Goal: Answer question/provide support: Share knowledge or assist other users

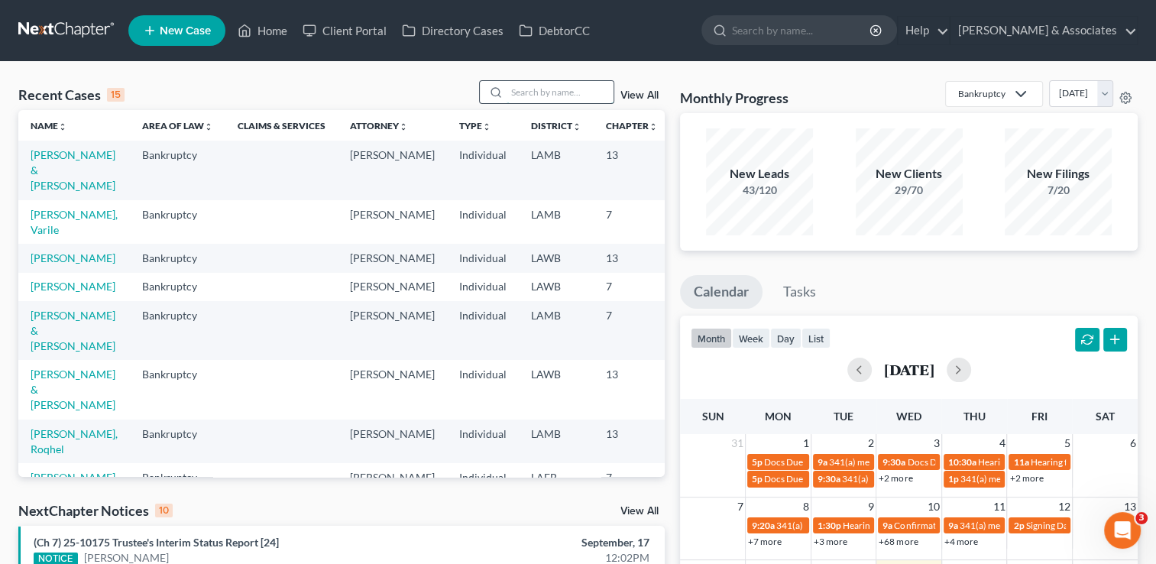
click at [542, 91] on input "search" at bounding box center [559, 92] width 107 height 22
type input "[PERSON_NAME]"
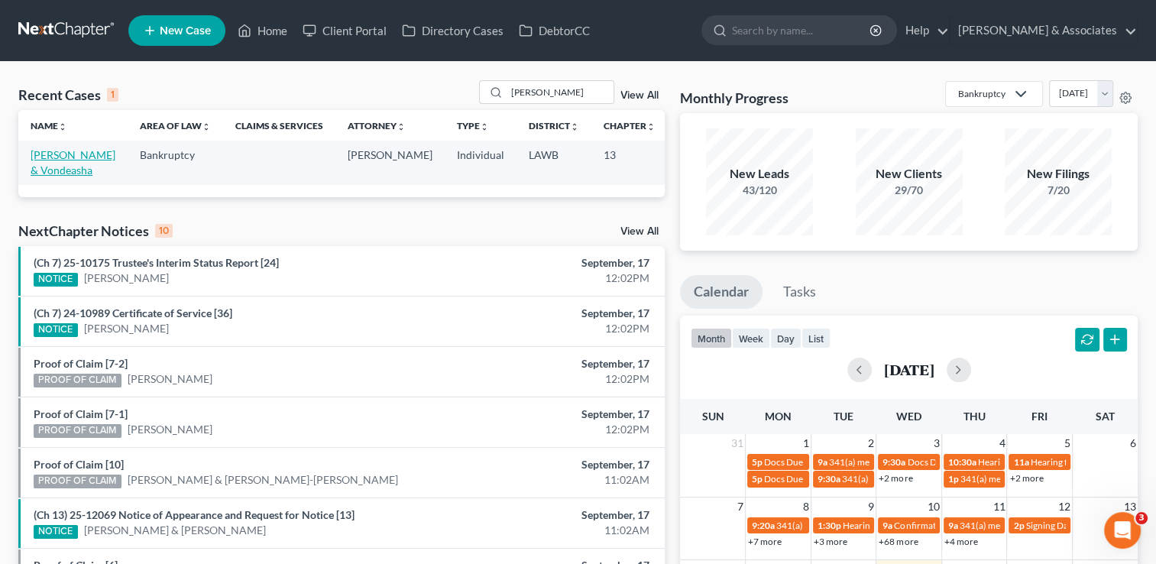
click at [46, 176] on link "[PERSON_NAME] & Vondeasha" at bounding box center [73, 162] width 85 height 28
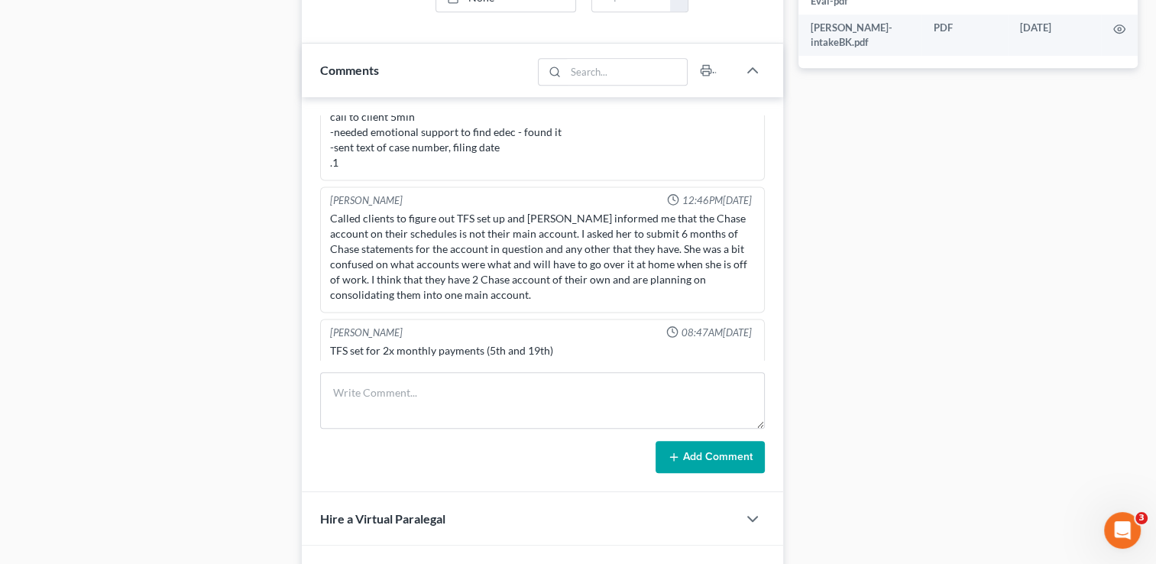
scroll to position [825, 0]
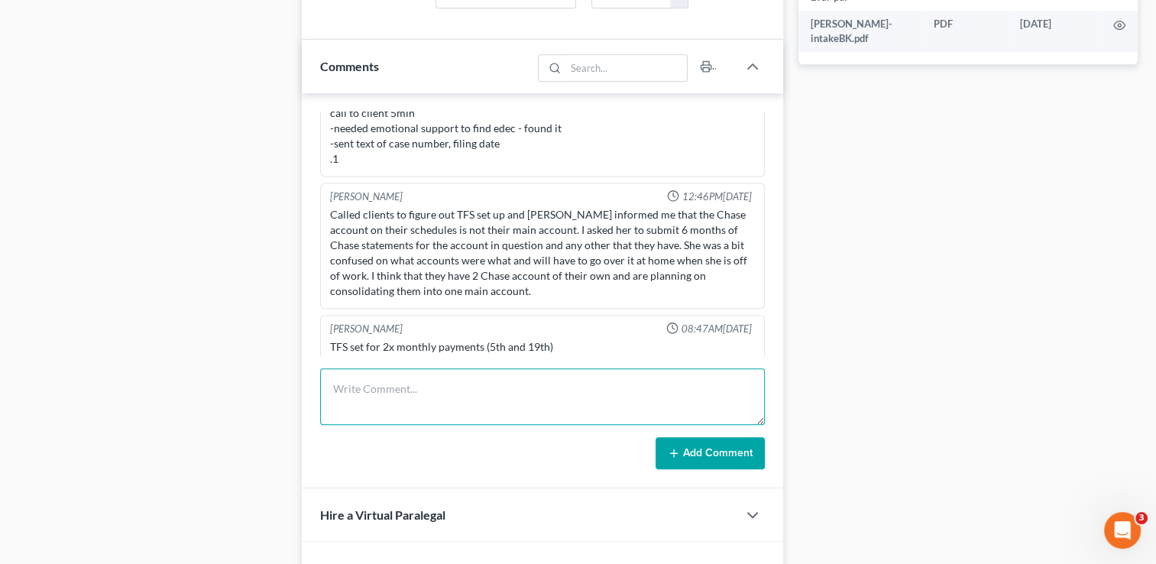
drag, startPoint x: 761, startPoint y: 119, endPoint x: 461, endPoint y: 380, distance: 397.9
click at [461, 380] on textarea at bounding box center [542, 396] width 445 height 57
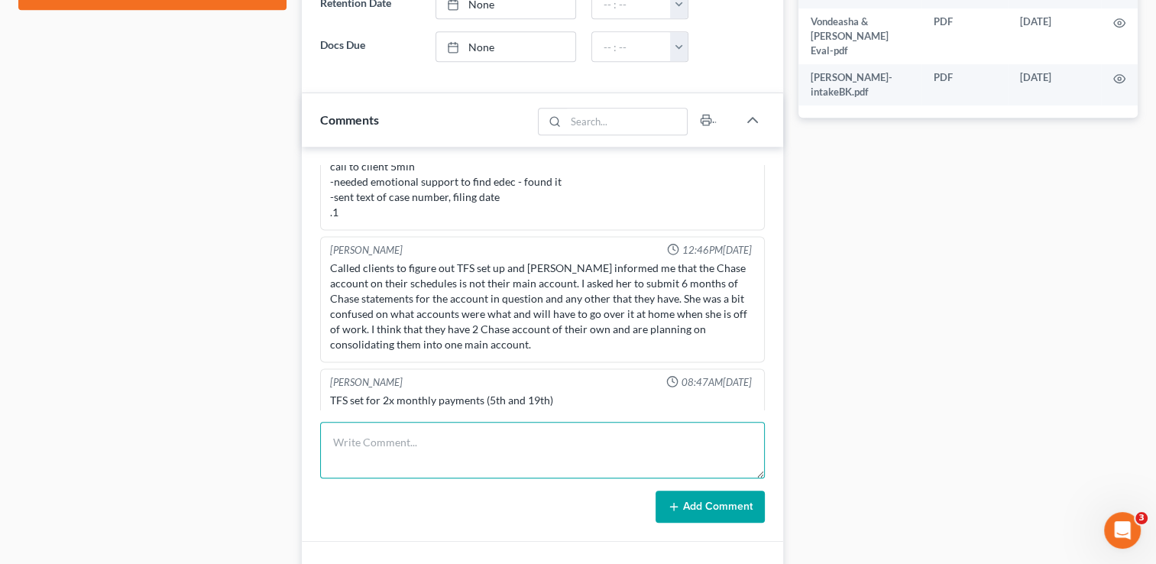
scroll to position [788, 0]
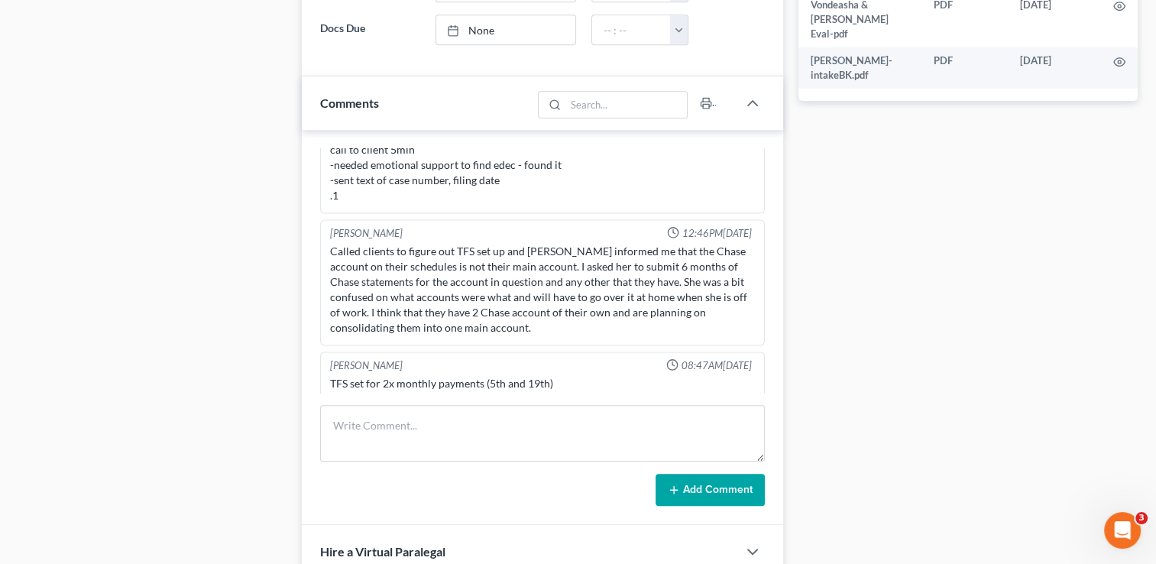
drag, startPoint x: 1166, startPoint y: 326, endPoint x: 1033, endPoint y: 451, distance: 182.1
click at [1033, 451] on div "Docs Tasks Events Fees Timer 100% Completed Nothing here yet! Signed [MEDICAL_D…" at bounding box center [968, 49] width 354 height 1382
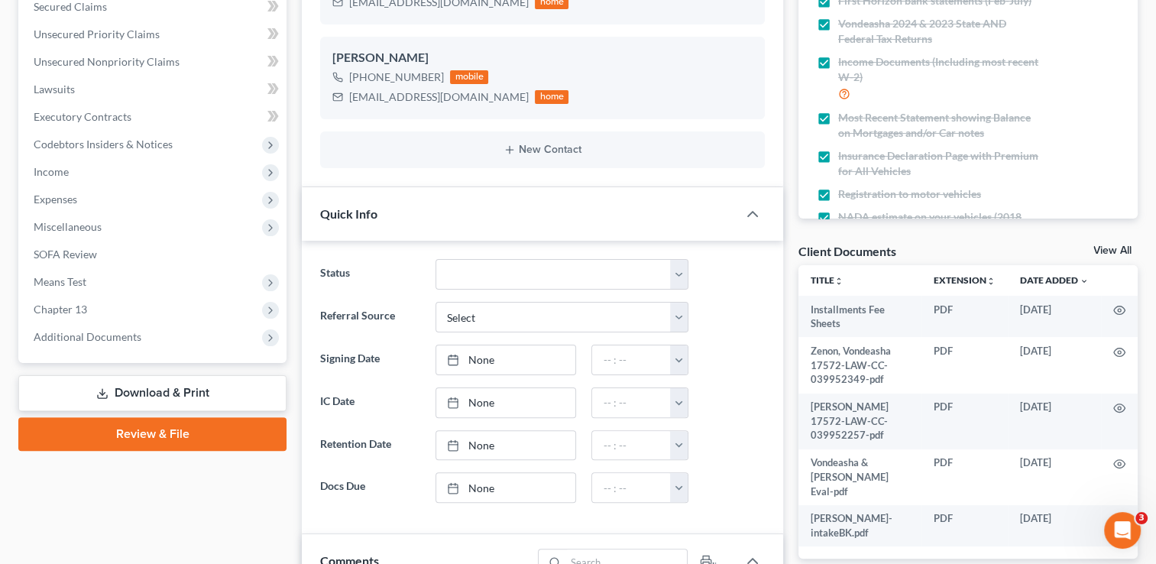
scroll to position [344, 0]
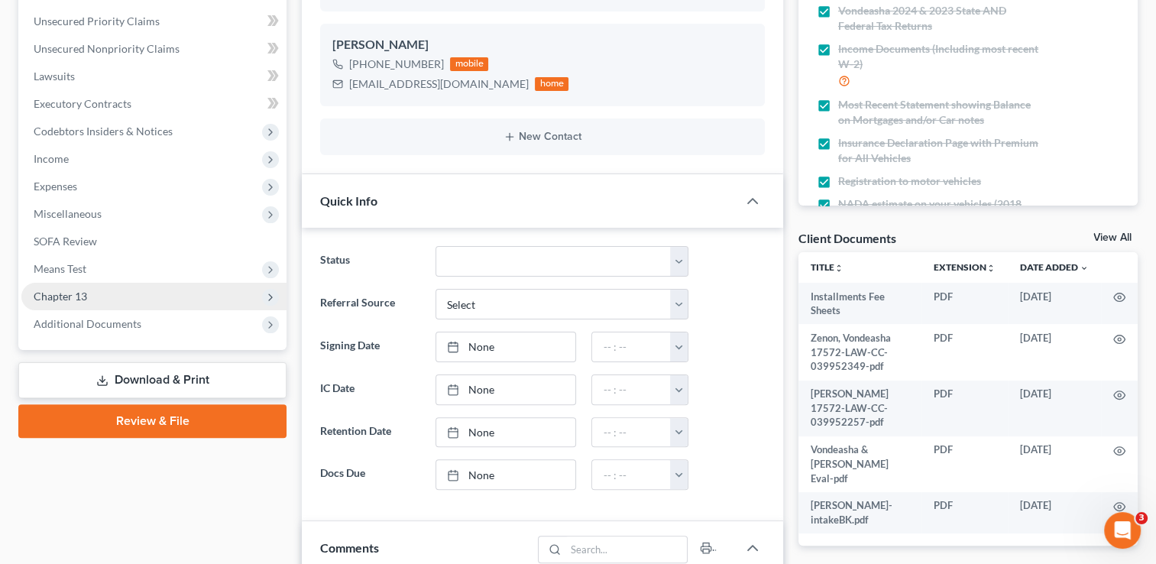
click at [200, 301] on span "Chapter 13" at bounding box center [153, 296] width 265 height 27
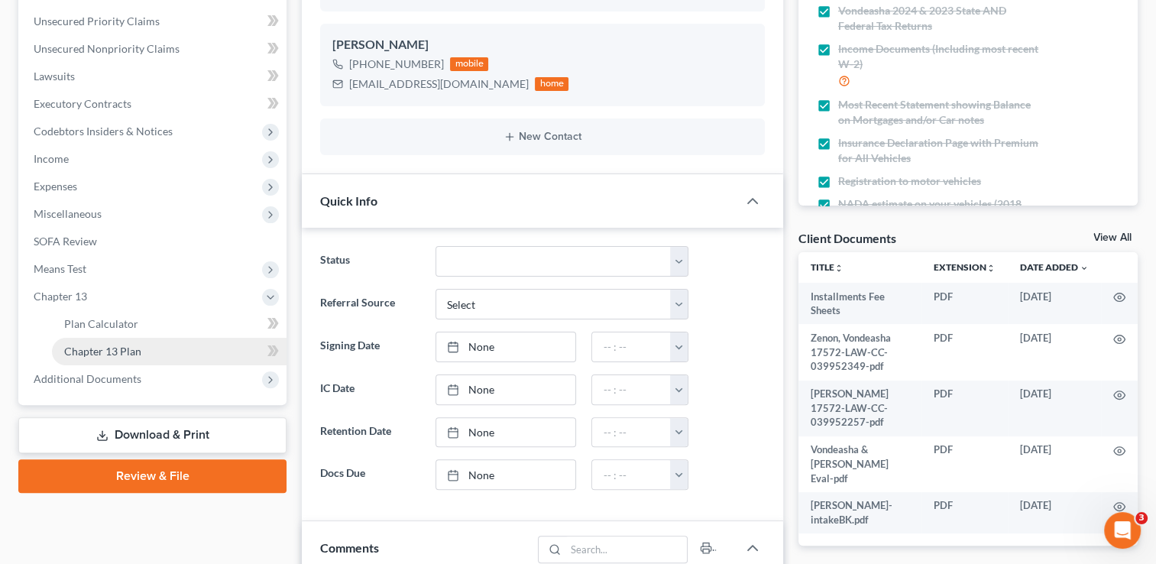
click at [179, 338] on link "Chapter 13 Plan" at bounding box center [169, 351] width 234 height 27
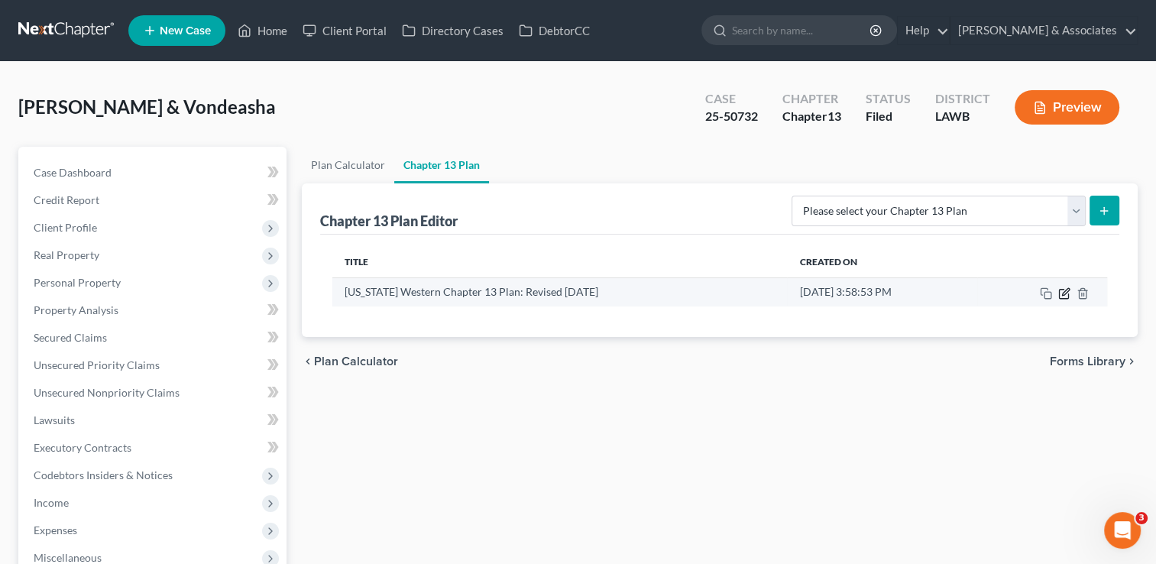
click at [1065, 293] on icon "button" at bounding box center [1064, 293] width 12 height 12
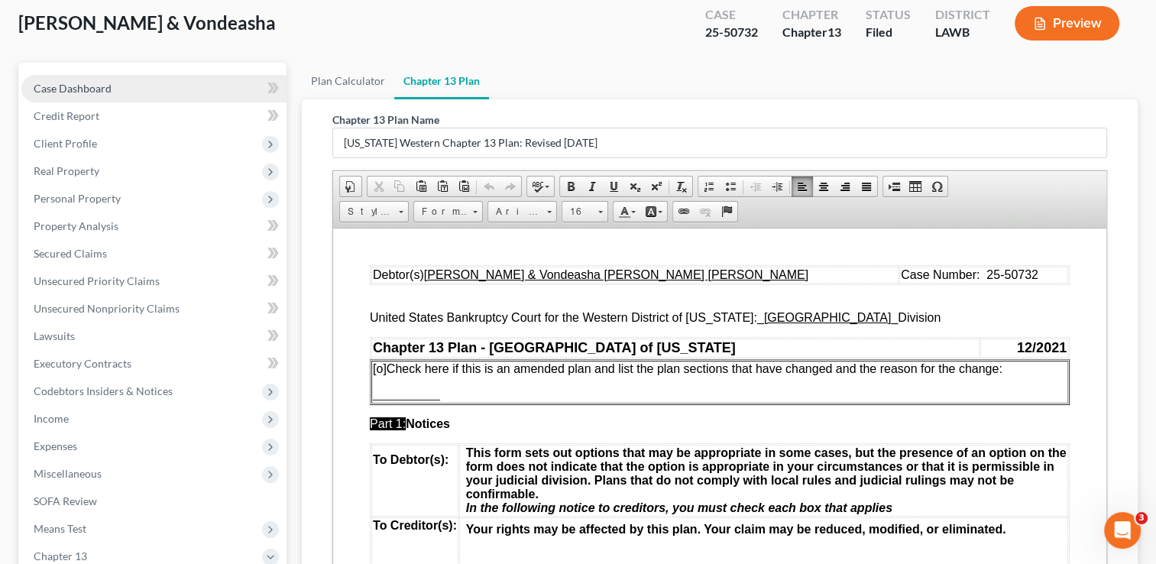
click at [121, 89] on link "Case Dashboard" at bounding box center [153, 88] width 265 height 27
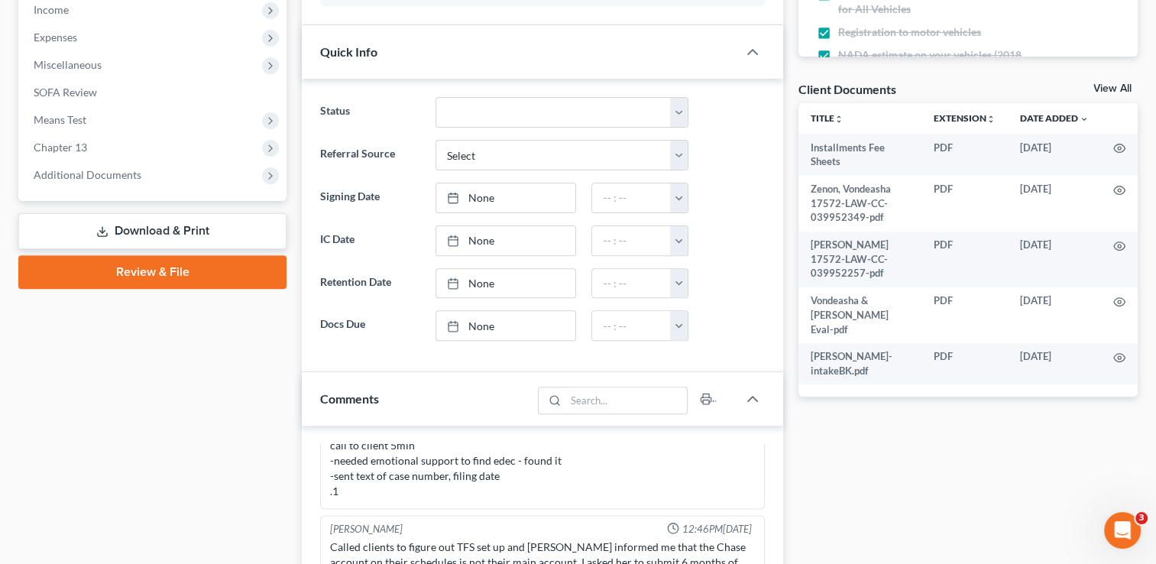
scroll to position [986, 0]
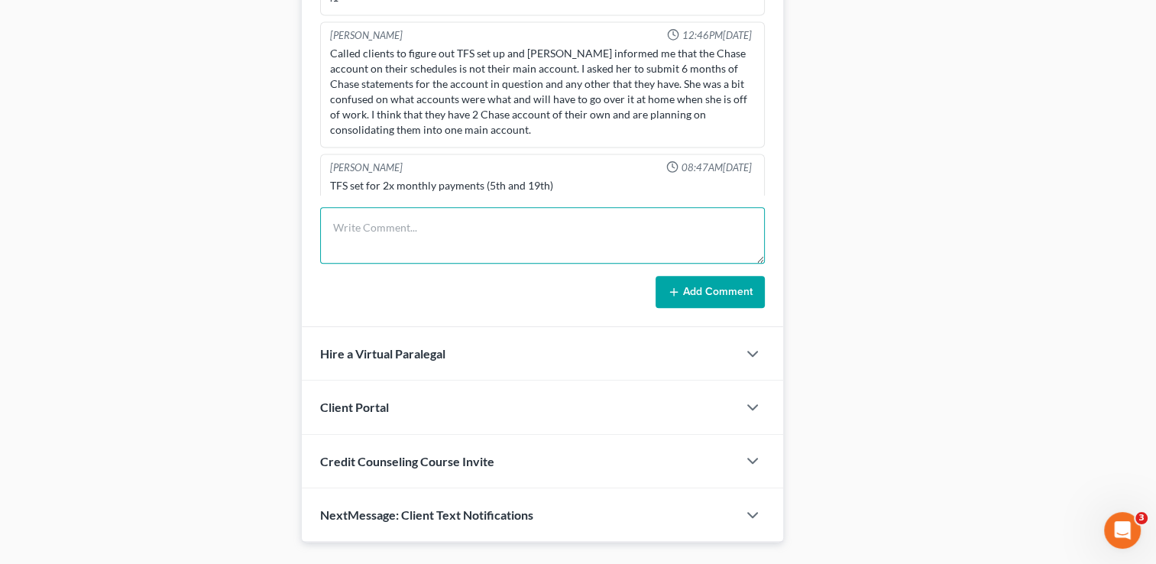
click at [502, 231] on textarea at bounding box center [542, 235] width 445 height 57
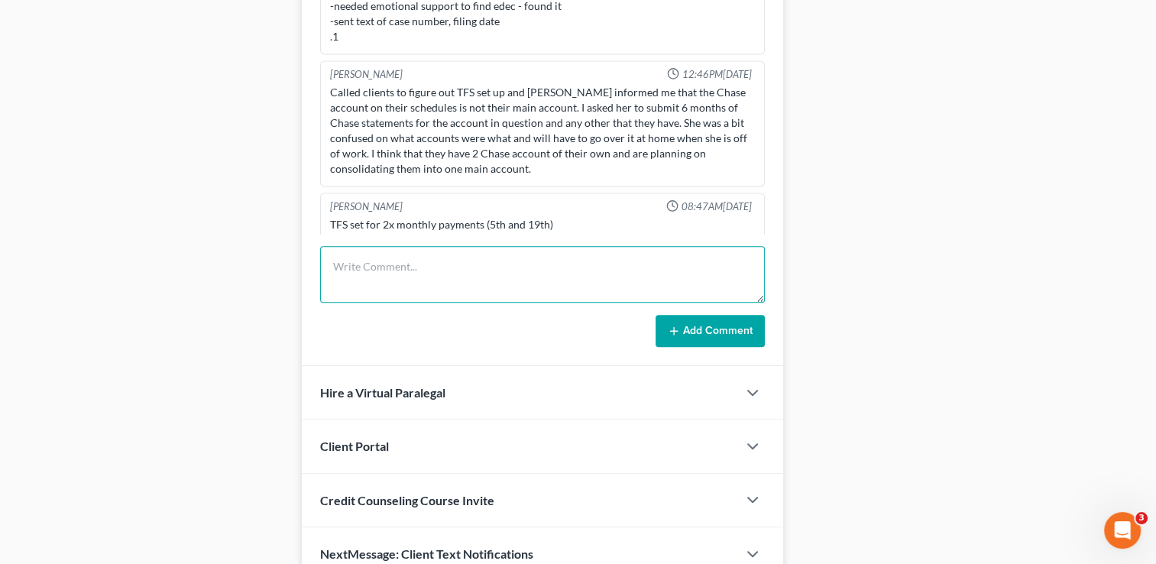
scroll to position [954, 0]
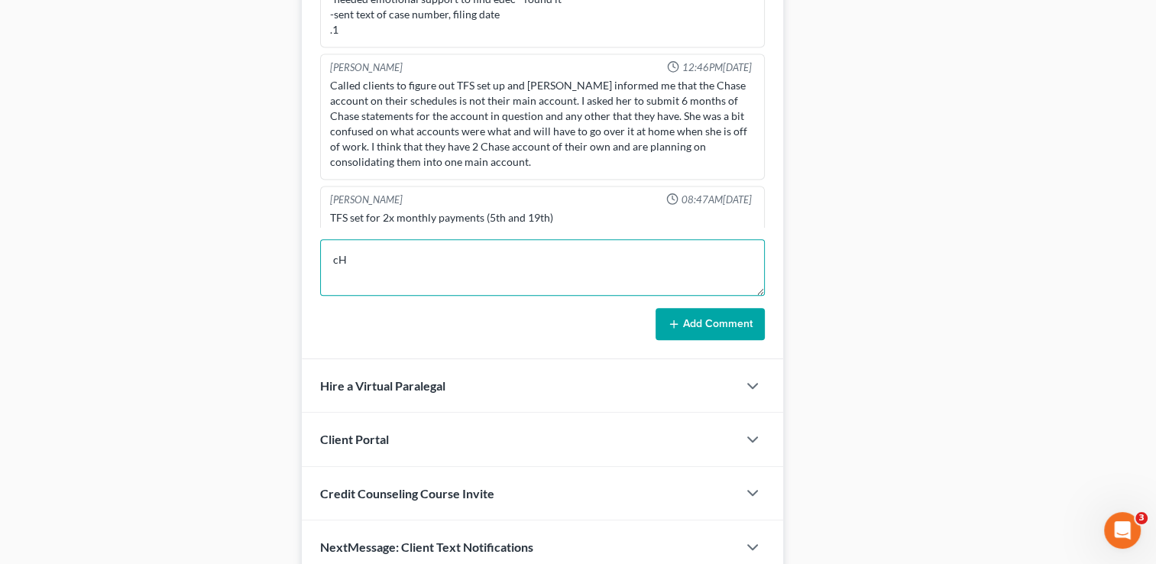
type textarea "c"
type textarea "C"
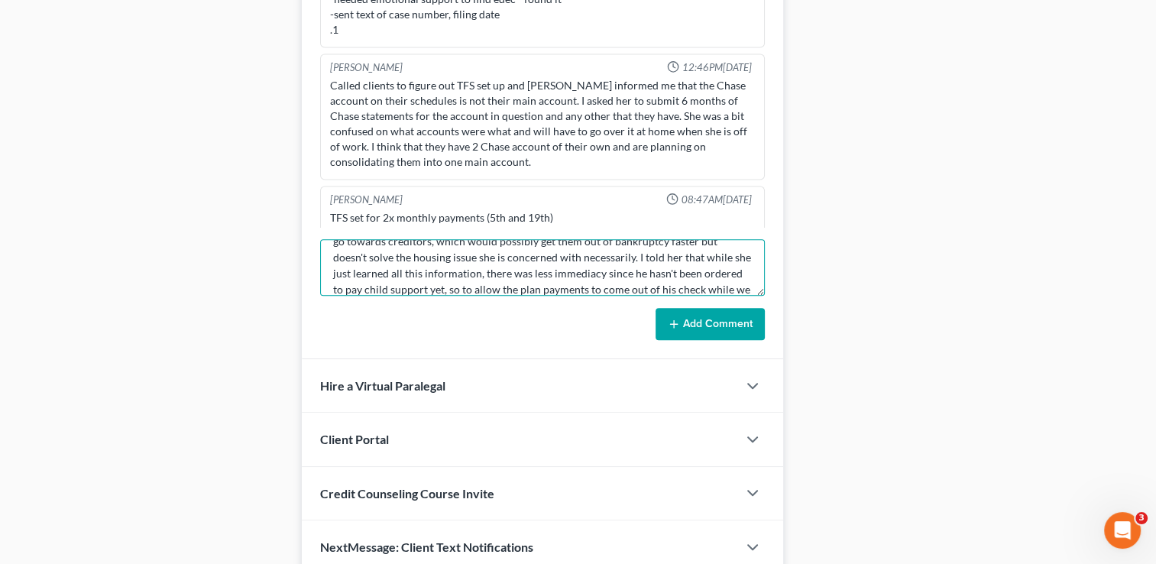
scroll to position [99, 0]
type textarea "Per wife, [PERSON_NAME] just disclosed he has another child outside of their ma…"
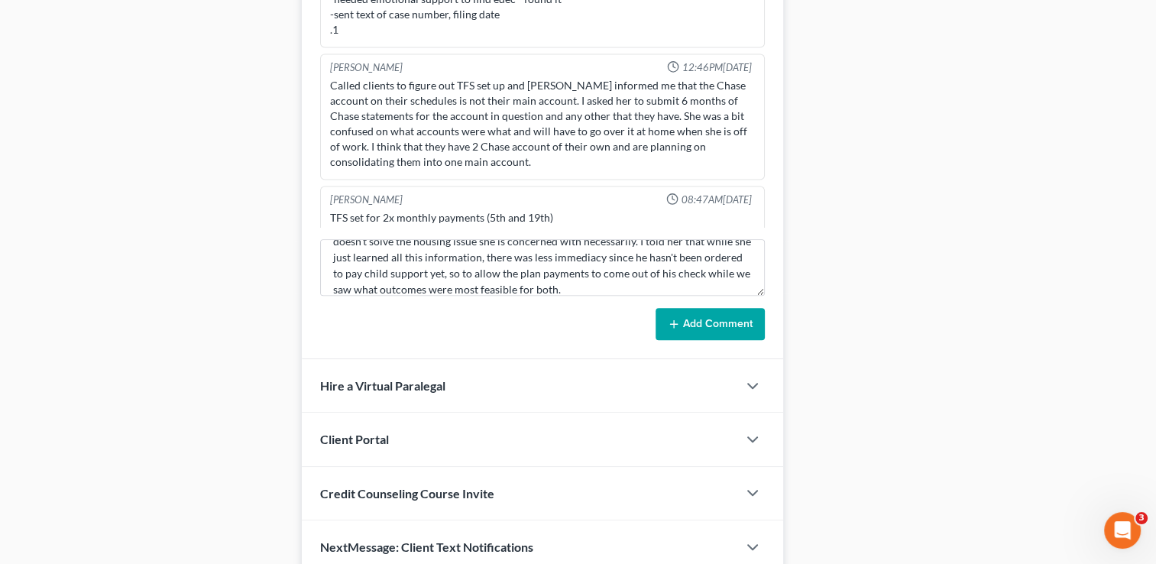
click at [699, 330] on button "Add Comment" at bounding box center [709, 324] width 109 height 32
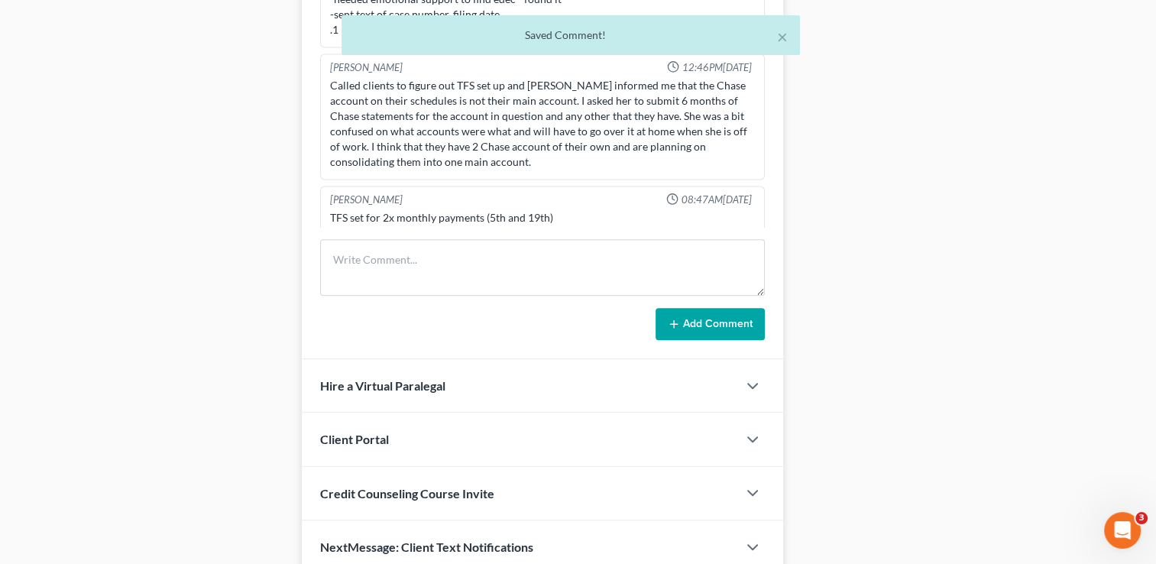
scroll to position [2512, 0]
